Goal: Communication & Community: Answer question/provide support

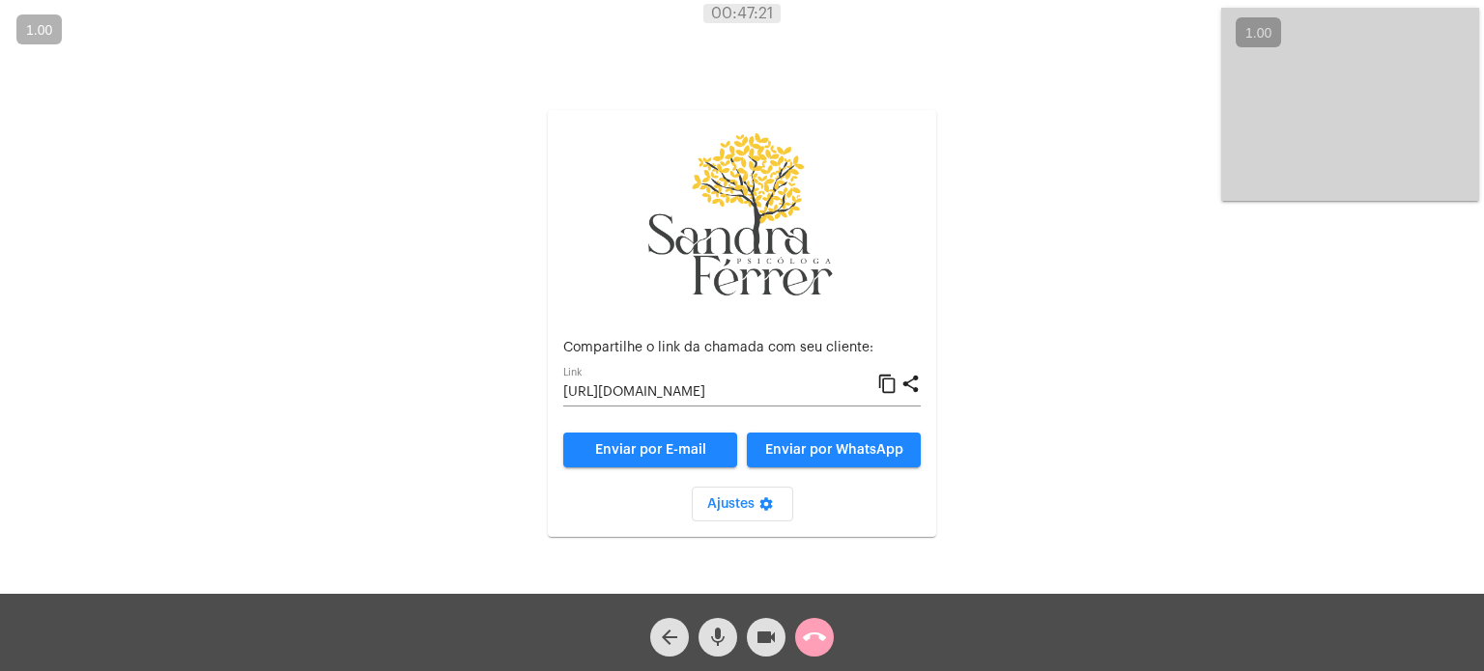
click at [809, 637] on mat-icon "call_end" at bounding box center [814, 637] width 23 height 23
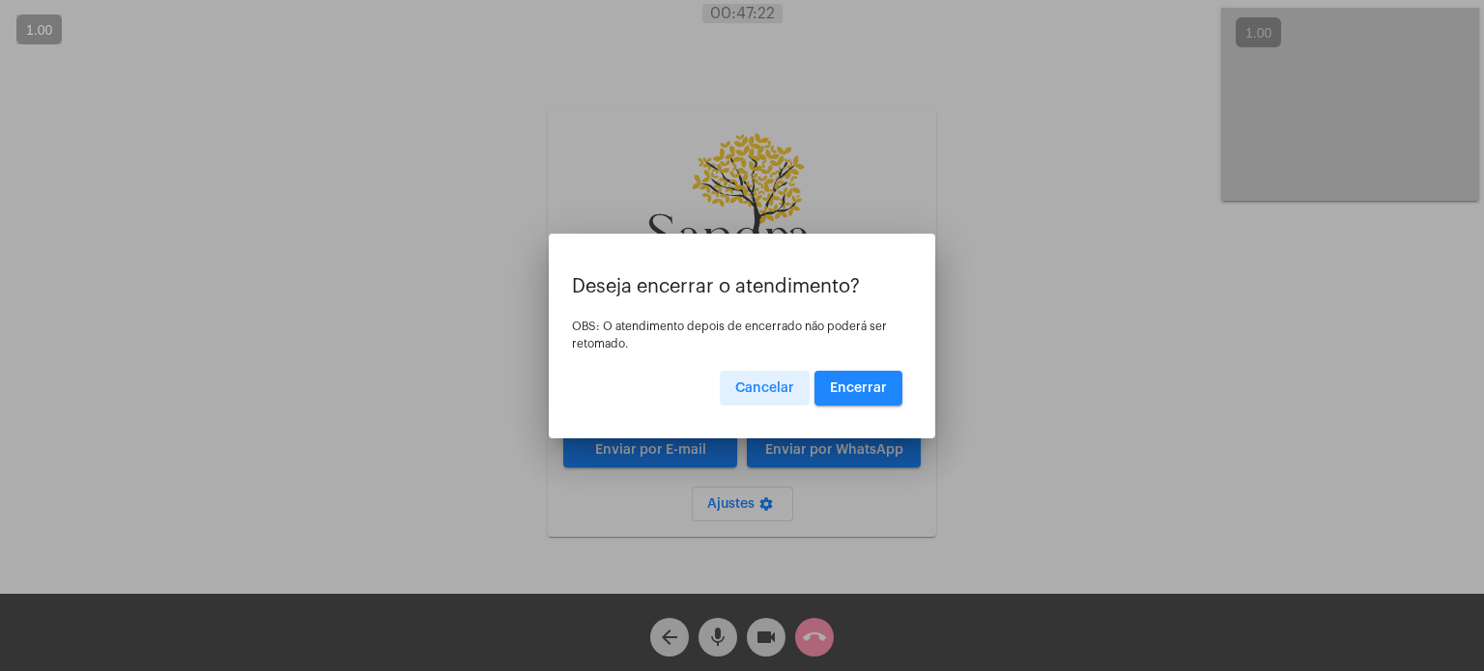
click at [865, 391] on span "Encerrar" at bounding box center [858, 389] width 57 height 14
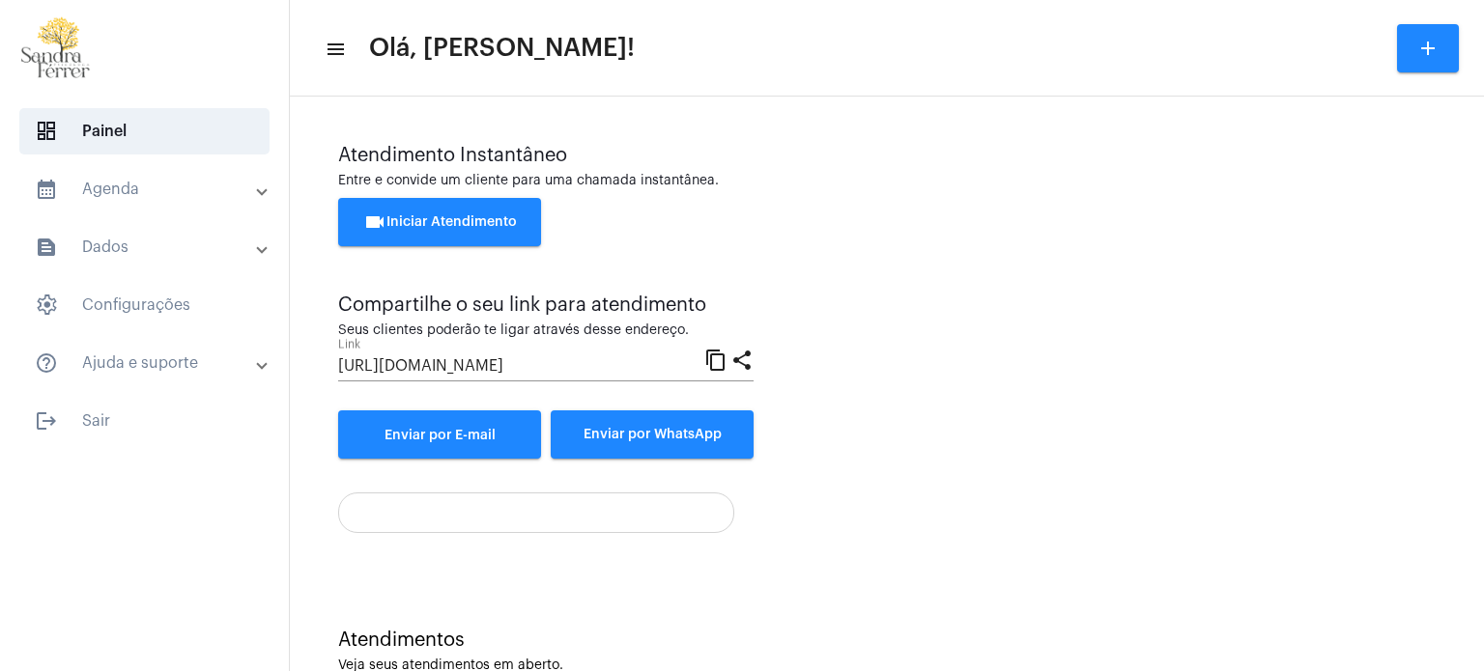
click at [497, 223] on span "videocam Iniciar Atendimento" at bounding box center [440, 222] width 154 height 14
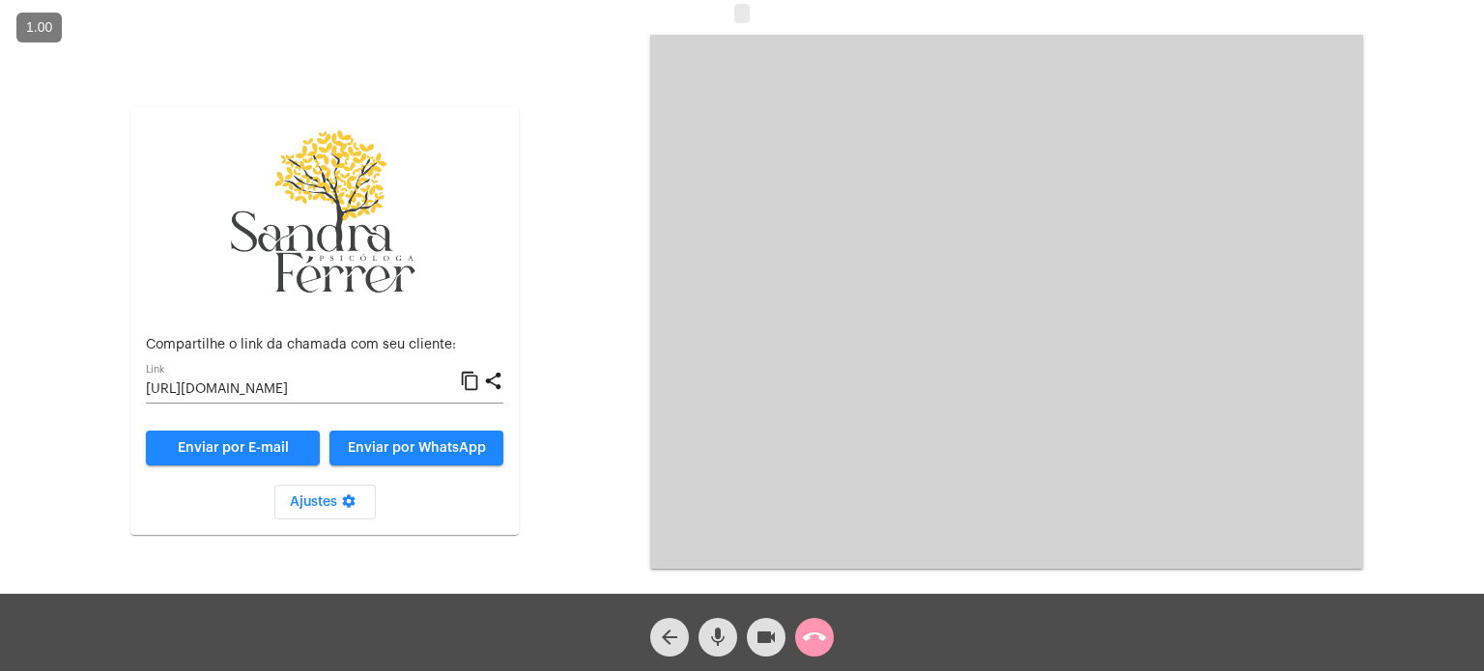
click at [465, 381] on mat-icon "content_copy" at bounding box center [470, 381] width 20 height 23
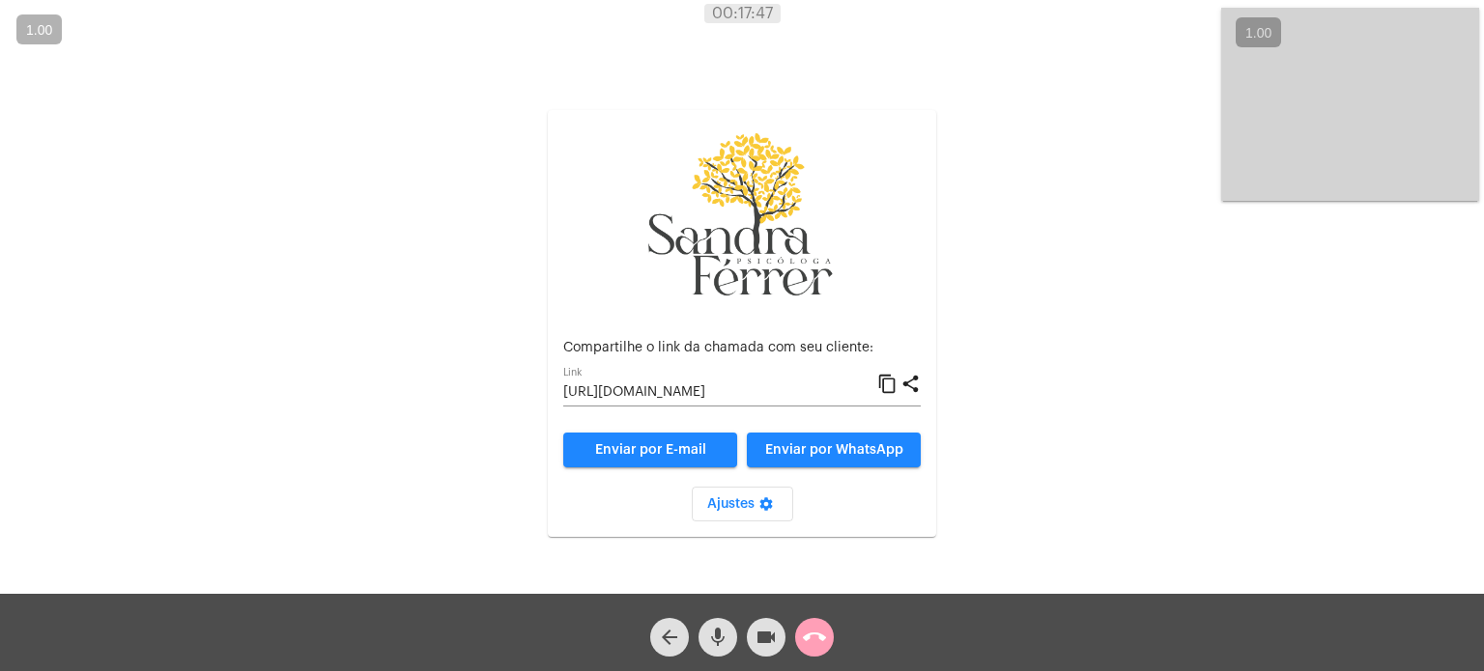
click at [808, 637] on mat-icon "call_end" at bounding box center [814, 637] width 23 height 23
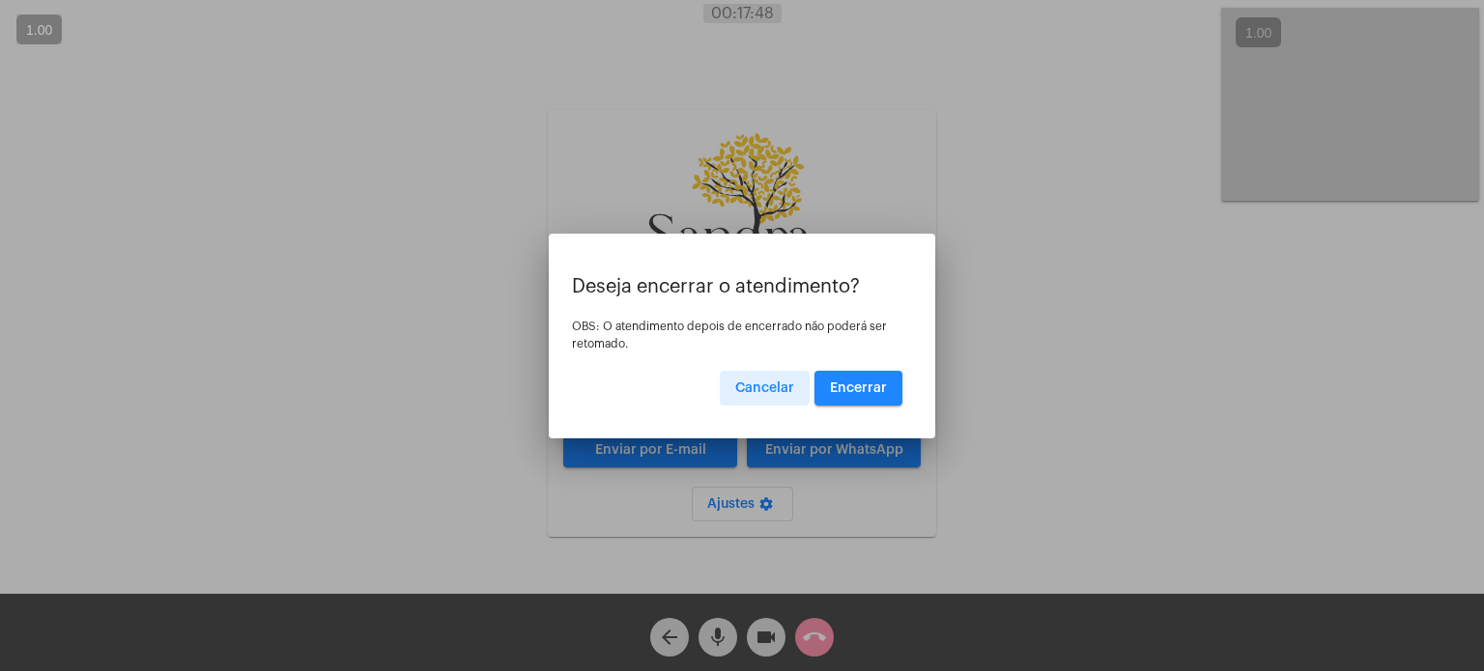
click at [881, 380] on button "Encerrar" at bounding box center [858, 388] width 88 height 35
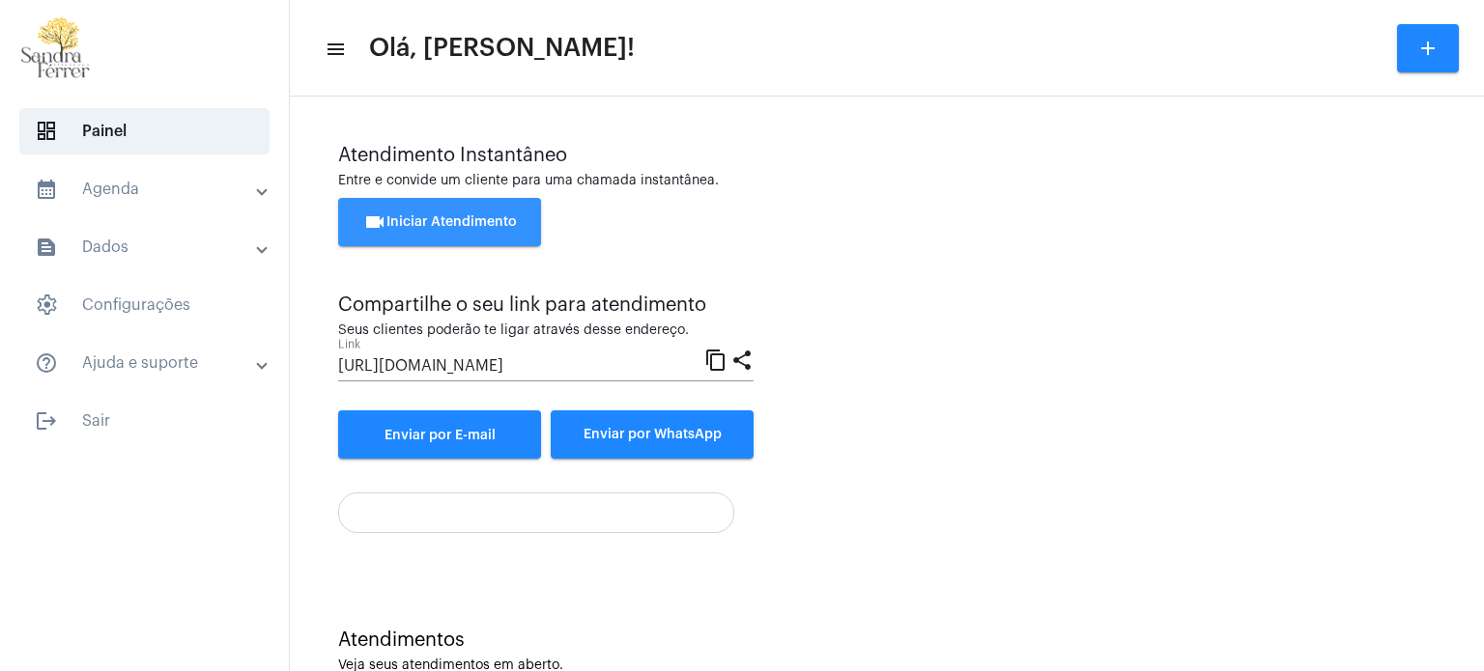
click at [510, 228] on span "videocam Iniciar Atendimento" at bounding box center [440, 222] width 154 height 14
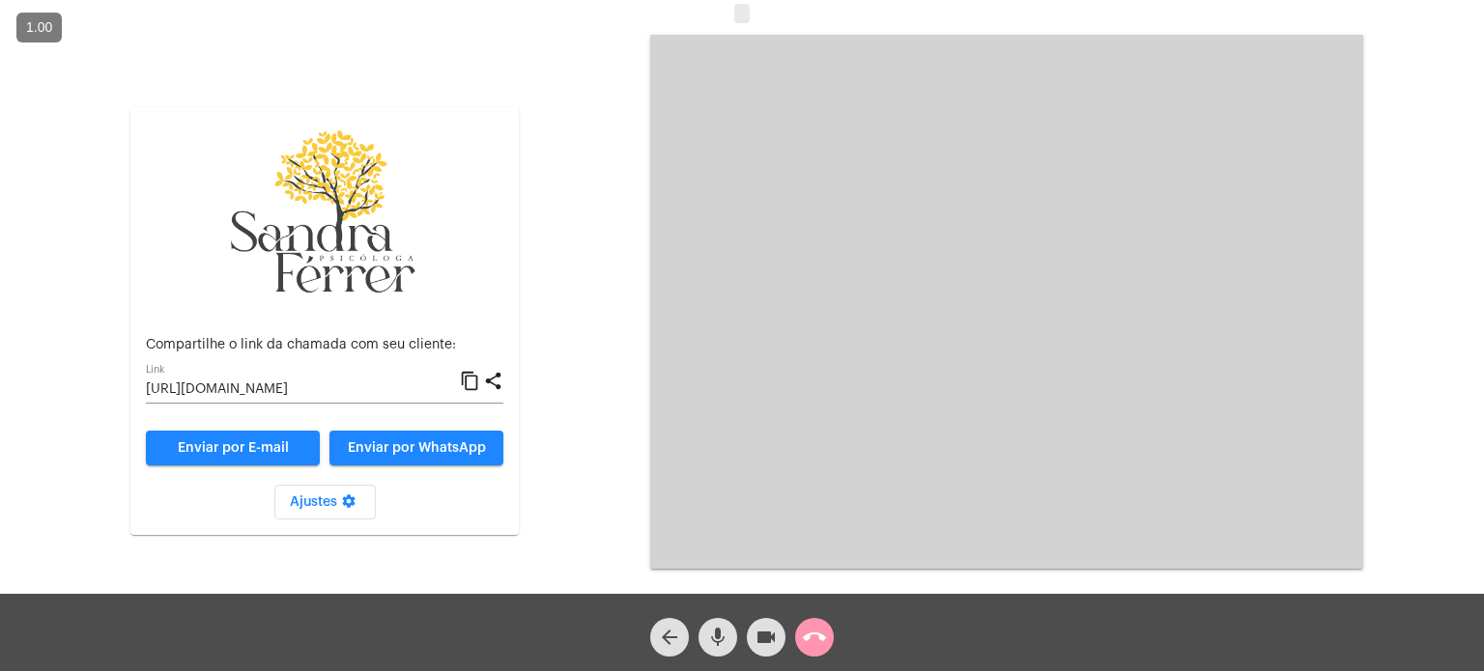
click at [467, 384] on mat-icon "content_copy" at bounding box center [470, 381] width 20 height 23
